Goal: Task Accomplishment & Management: Use online tool/utility

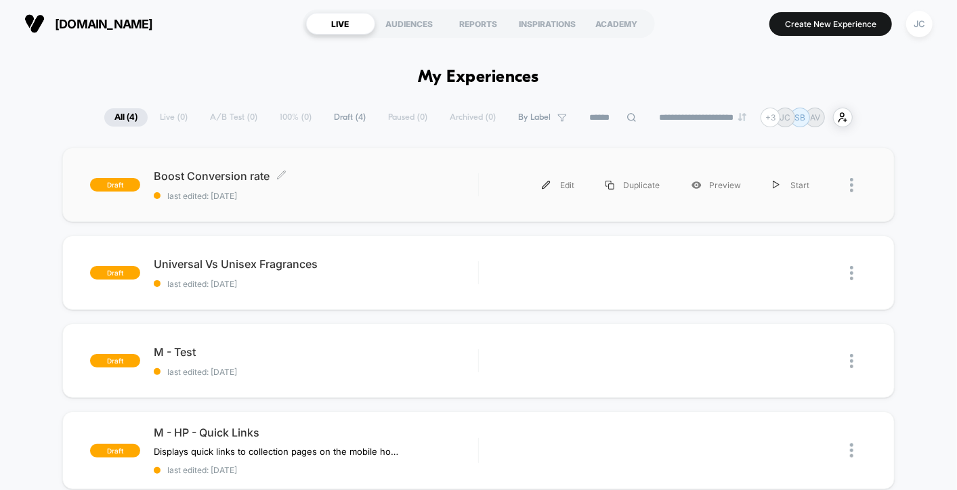
click at [333, 170] on span "Boost Conversion rate Click to edit experience details" at bounding box center [316, 176] width 324 height 14
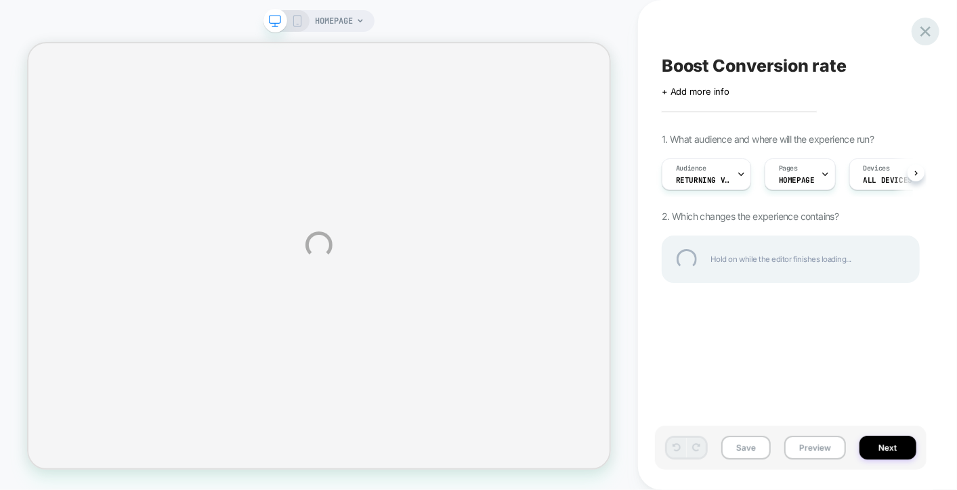
click at [924, 33] on div at bounding box center [925, 32] width 28 height 28
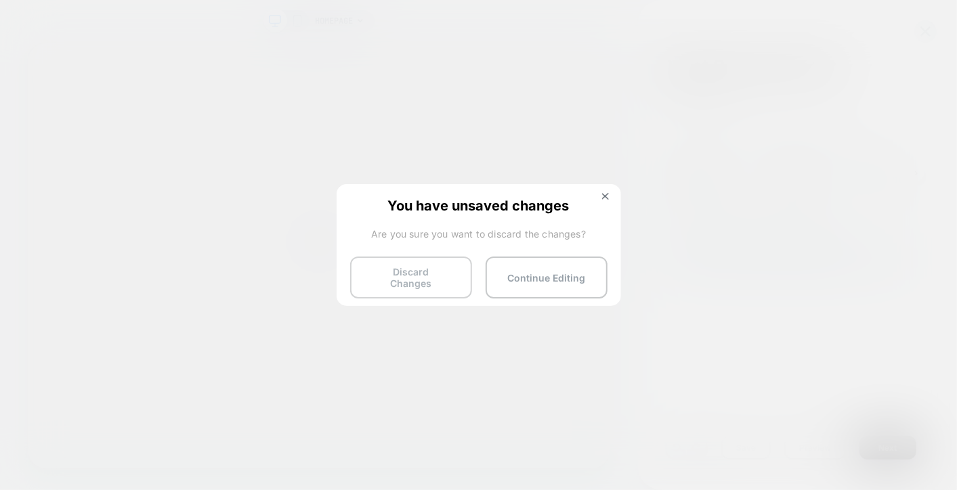
click at [431, 267] on button "Discard Changes" at bounding box center [411, 278] width 122 height 42
